Goal: Find specific page/section: Find specific page/section

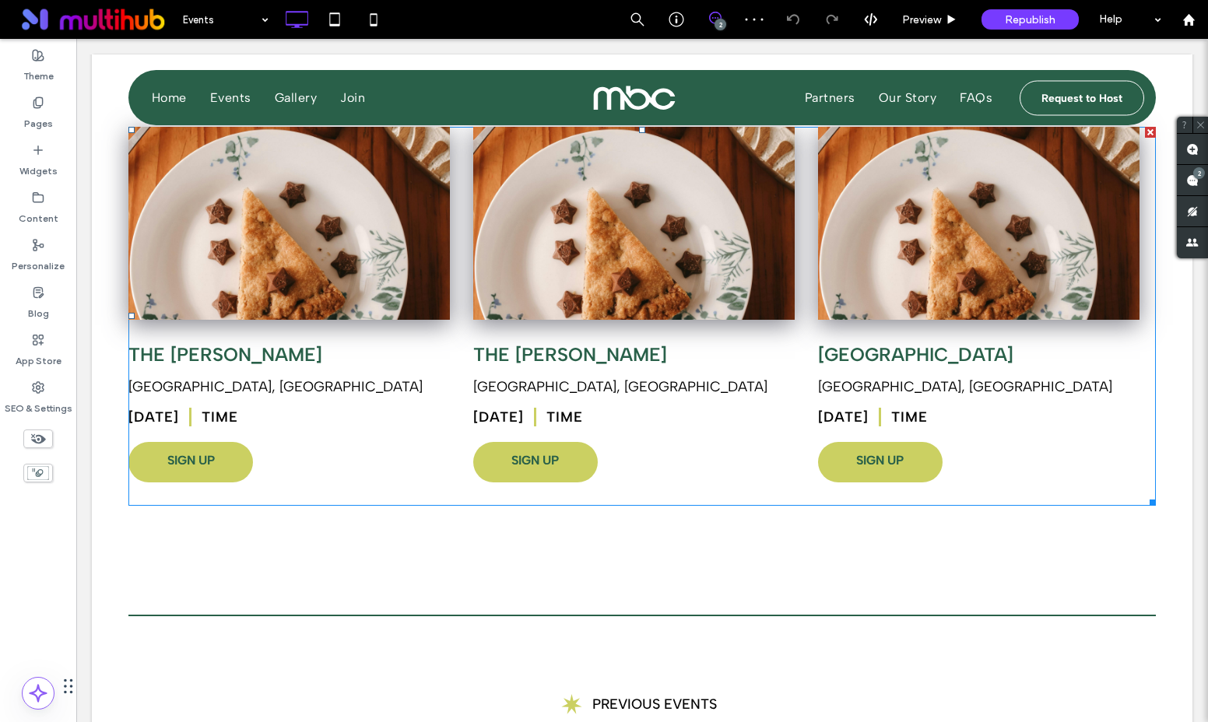
scroll to position [392, 0]
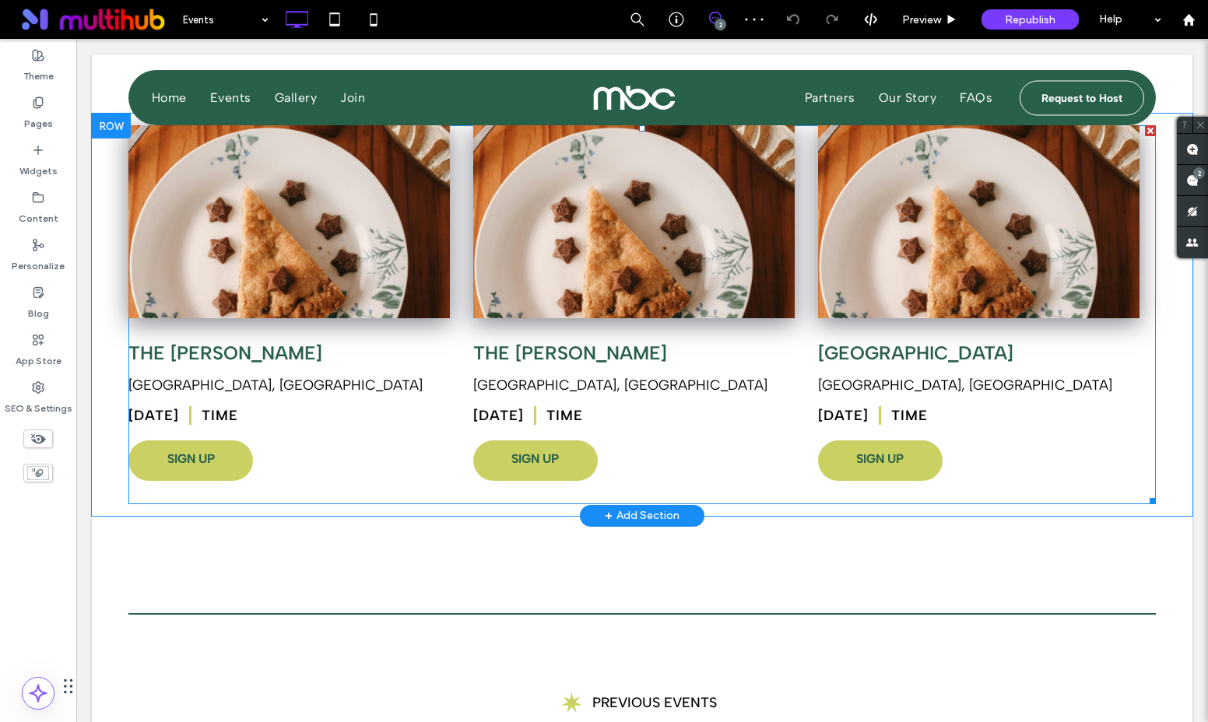
click at [206, 467] on span at bounding box center [641, 314] width 1027 height 379
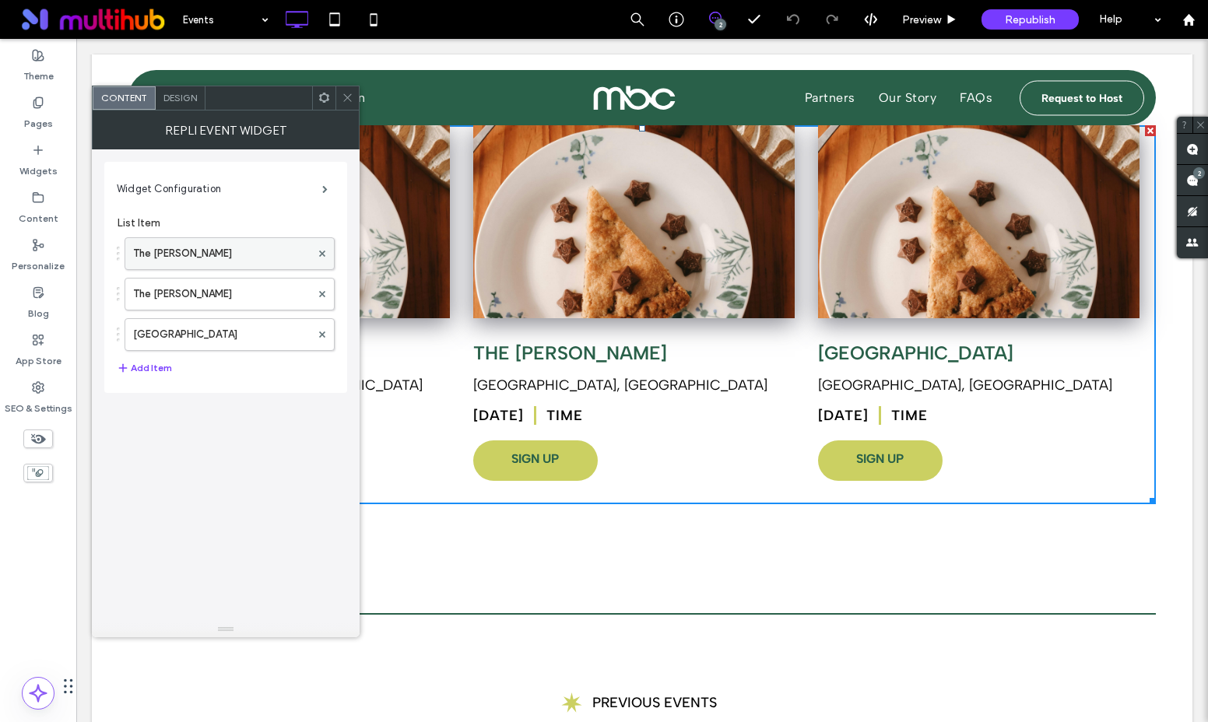
click at [202, 245] on label "The [PERSON_NAME]" at bounding box center [221, 253] width 177 height 31
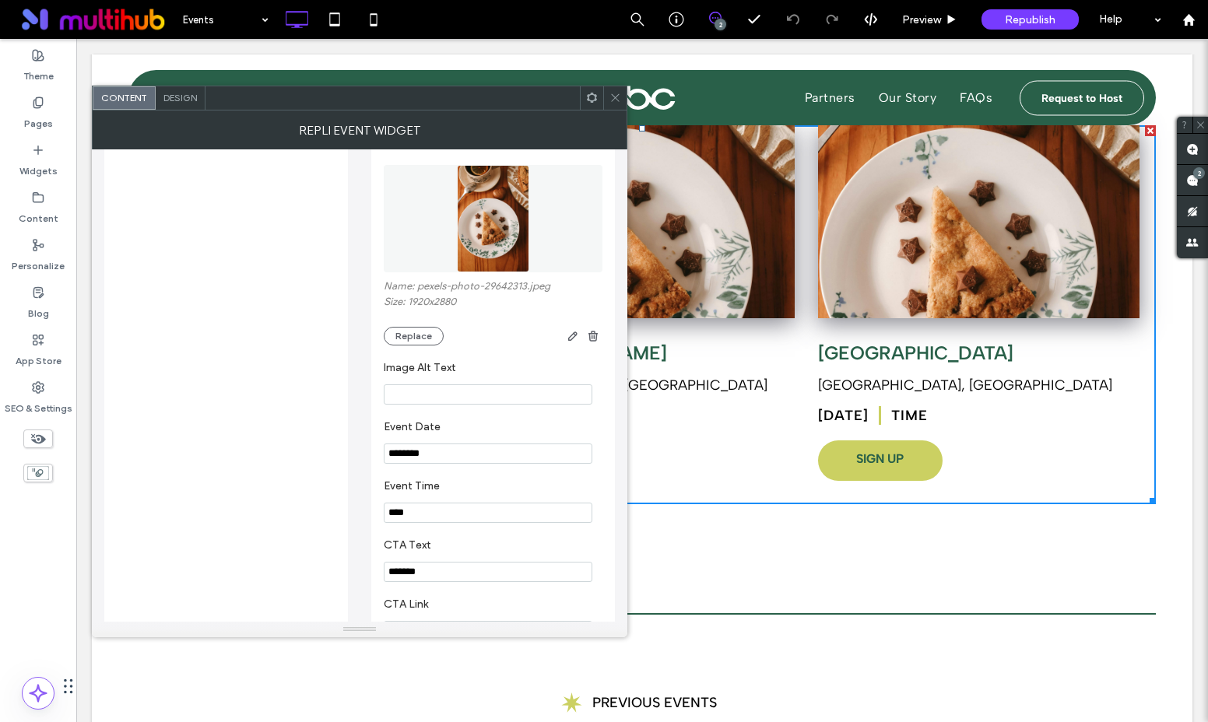
scroll to position [280, 0]
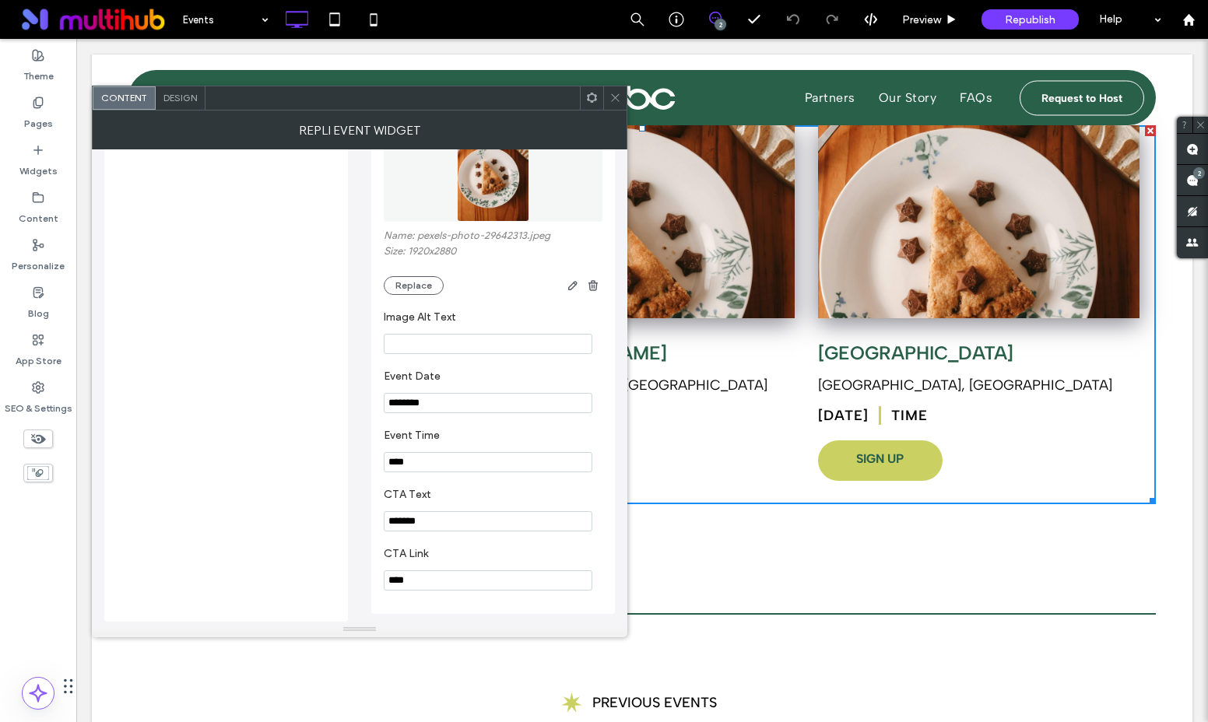
click at [424, 584] on input "****" at bounding box center [488, 580] width 209 height 20
click at [609, 98] on icon at bounding box center [615, 98] width 12 height 12
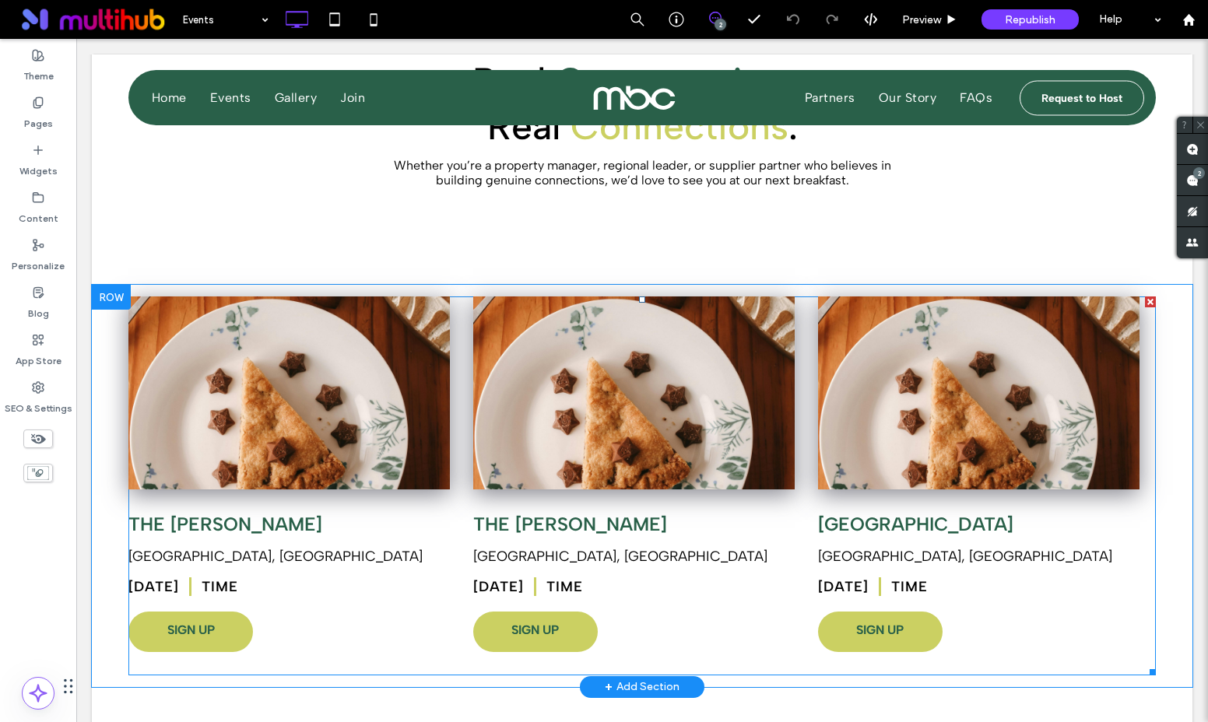
scroll to position [0, 0]
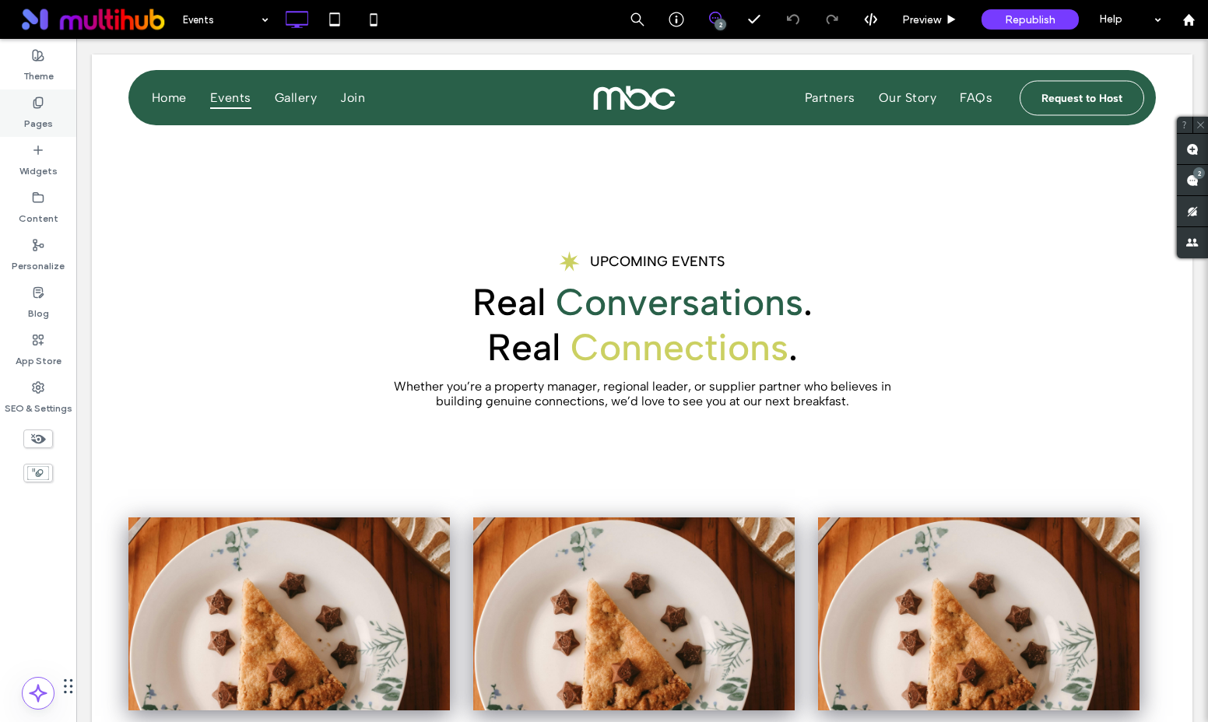
click at [43, 108] on icon at bounding box center [38, 102] width 12 height 12
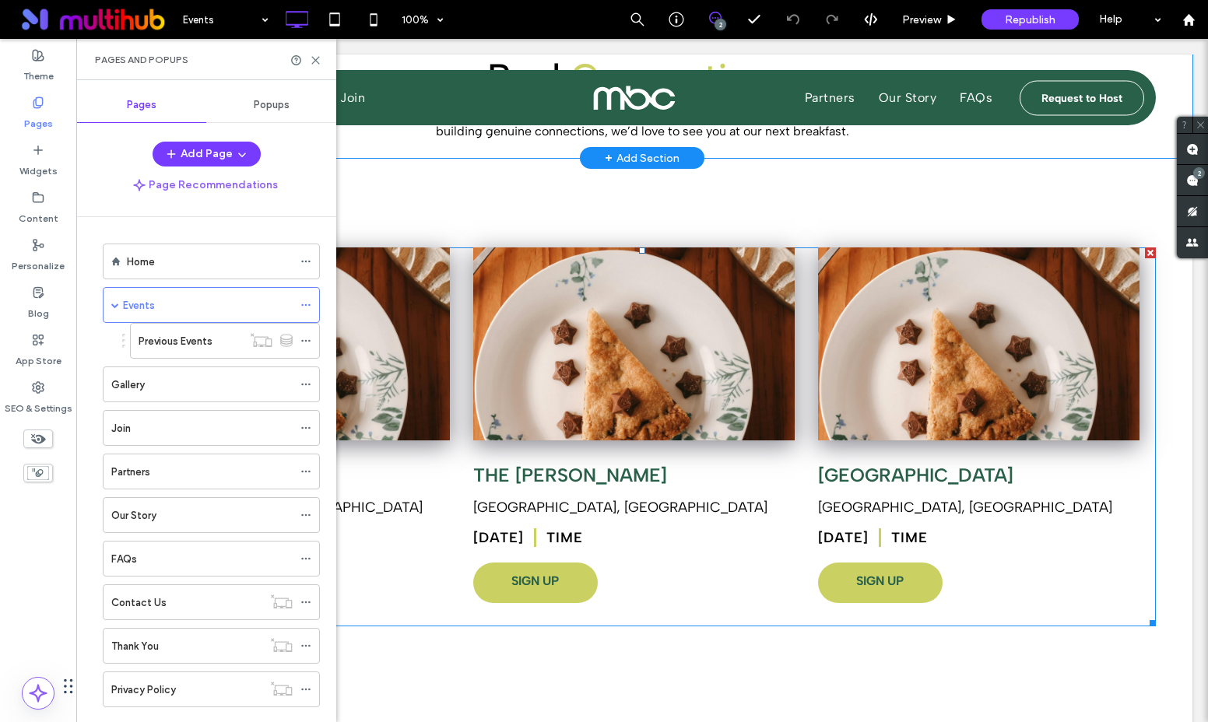
scroll to position [271, 0]
